Goal: Find specific page/section: Find specific page/section

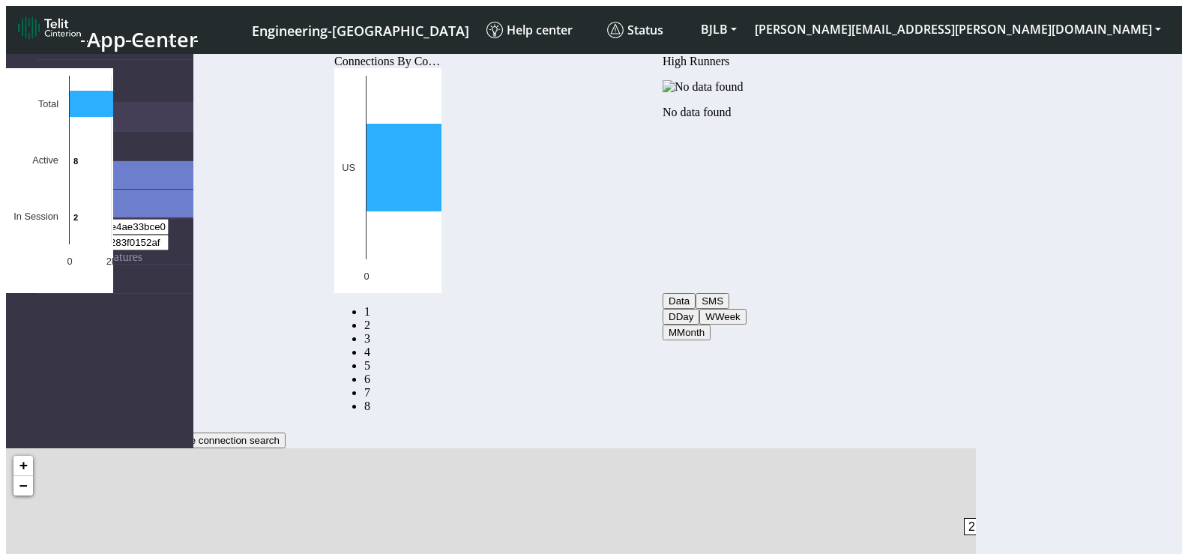
click at [87, 250] on nav "Connectivity Management Home Connections List Map 83d0c0e628d11e4ae33bce03c69e3…" at bounding box center [99, 381] width 187 height 669
click at [746, 25] on button "BJLB" at bounding box center [719, 29] width 54 height 27
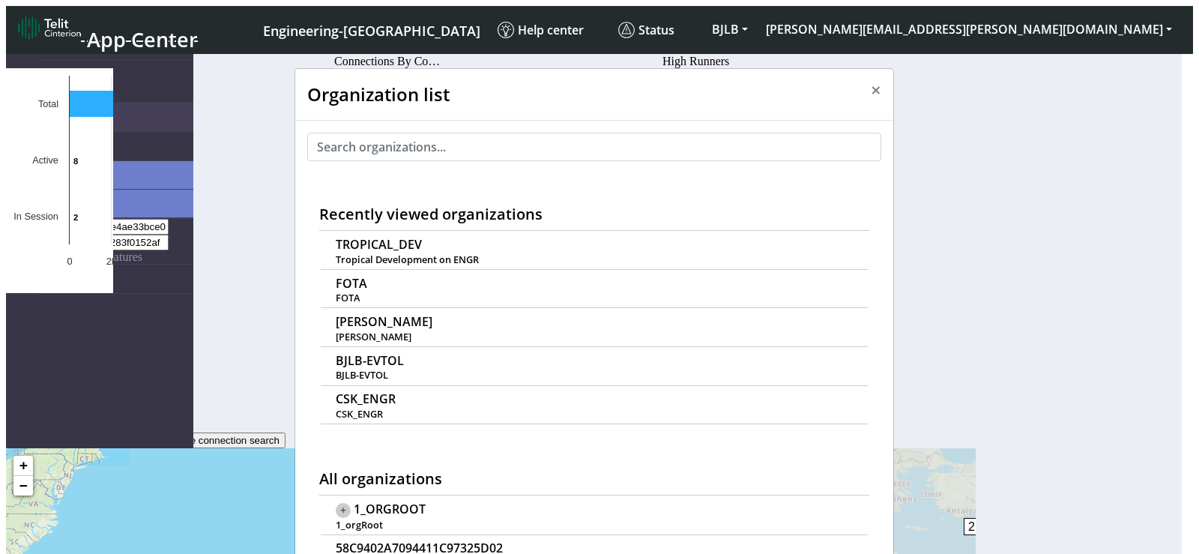
scroll to position [5, 0]
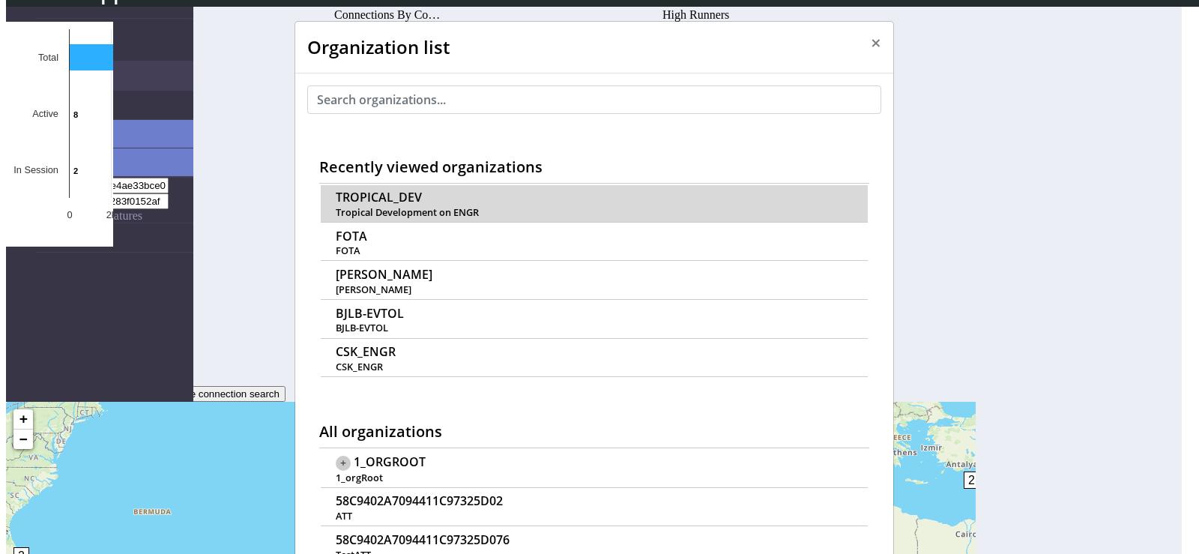
click at [381, 190] on span "TROPICAL_DEV" at bounding box center [379, 197] width 86 height 14
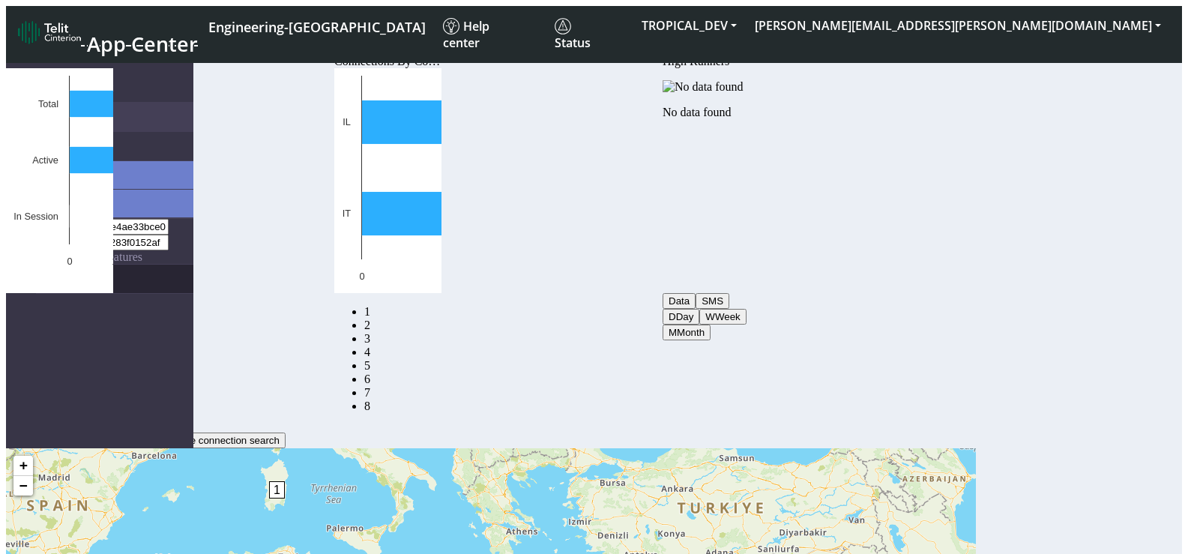
click at [66, 265] on link "eUICCs" at bounding box center [114, 279] width 157 height 28
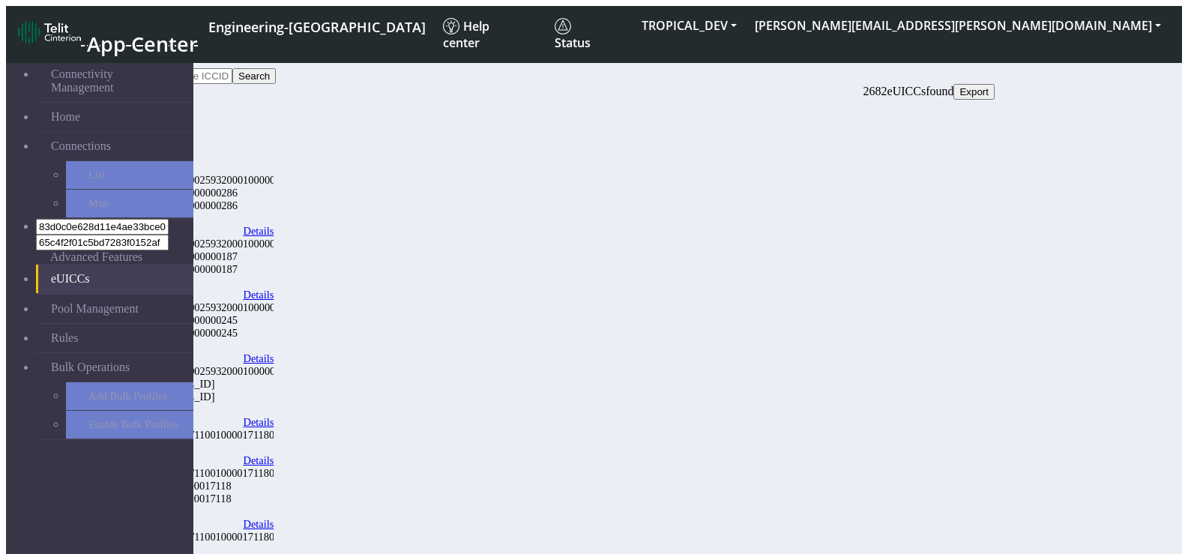
click at [274, 225] on link "Details" at bounding box center [259, 231] width 31 height 13
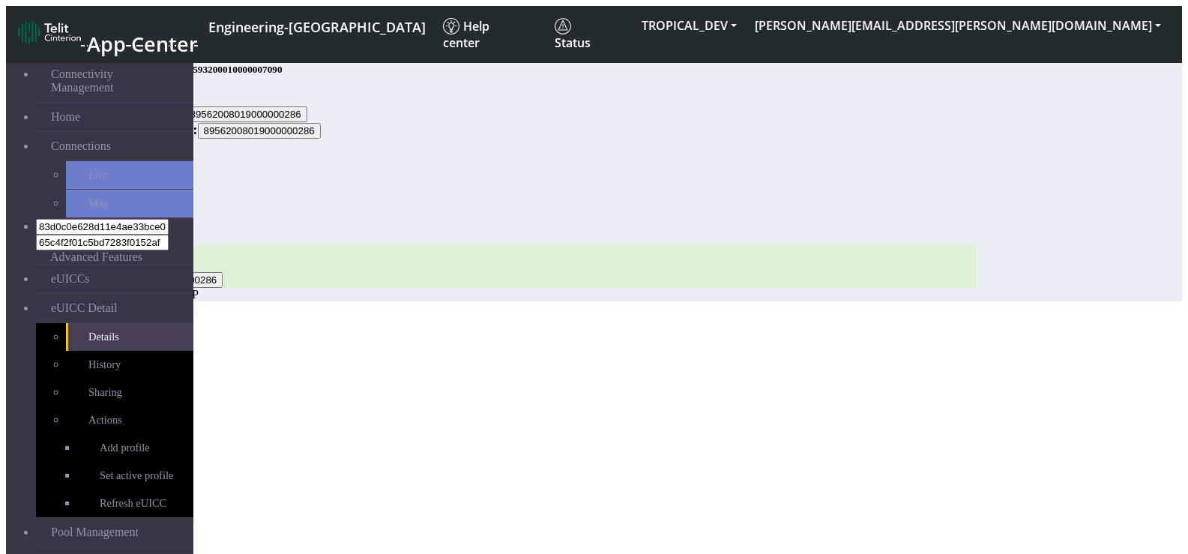
click at [203, 301] on section "Connectivity Management Home Connections List Map 83d0c0e628d11e4ae33bce03c69e3…" at bounding box center [594, 174] width 1176 height 254
